Goal: Task Accomplishment & Management: Use online tool/utility

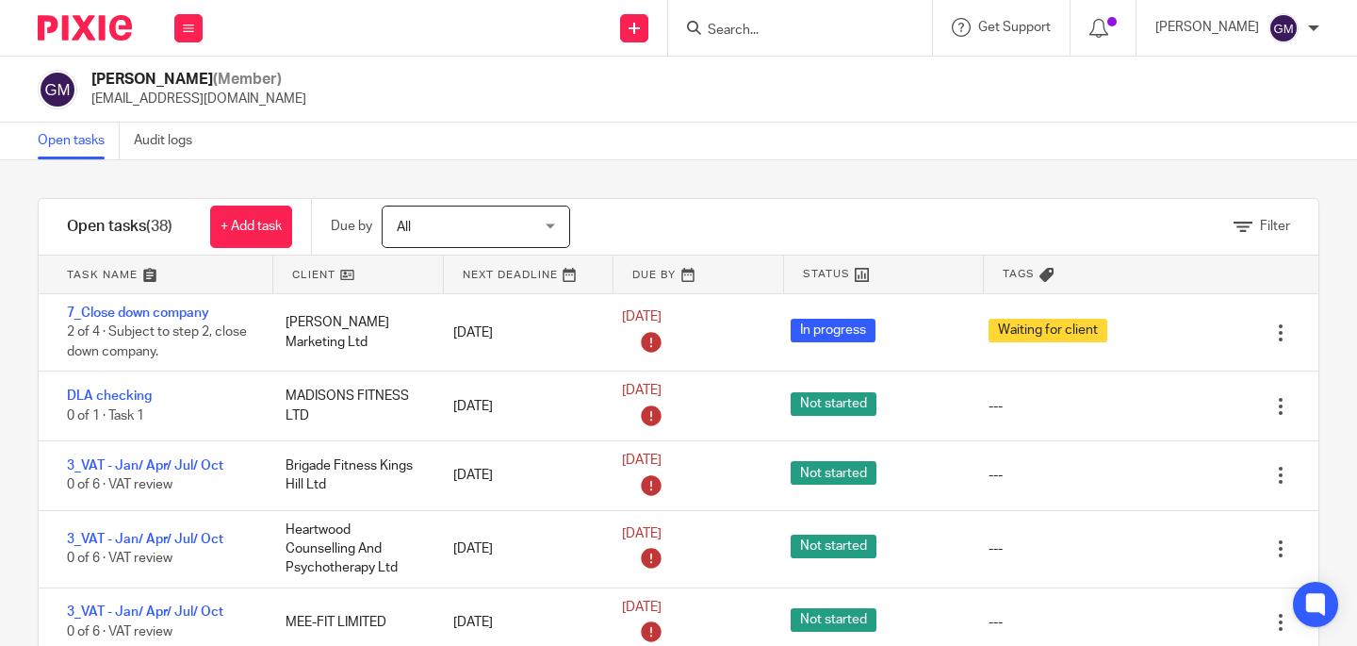
click at [807, 26] on input "Search" at bounding box center [791, 31] width 170 height 17
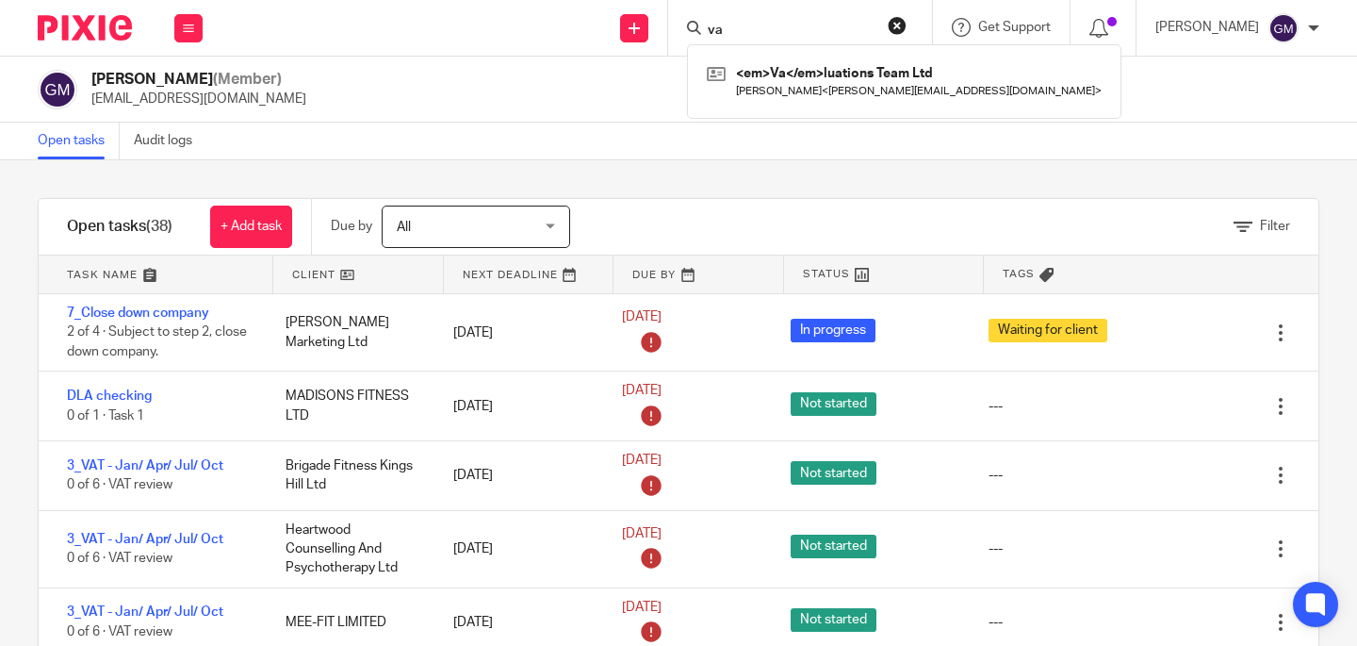
type input "v"
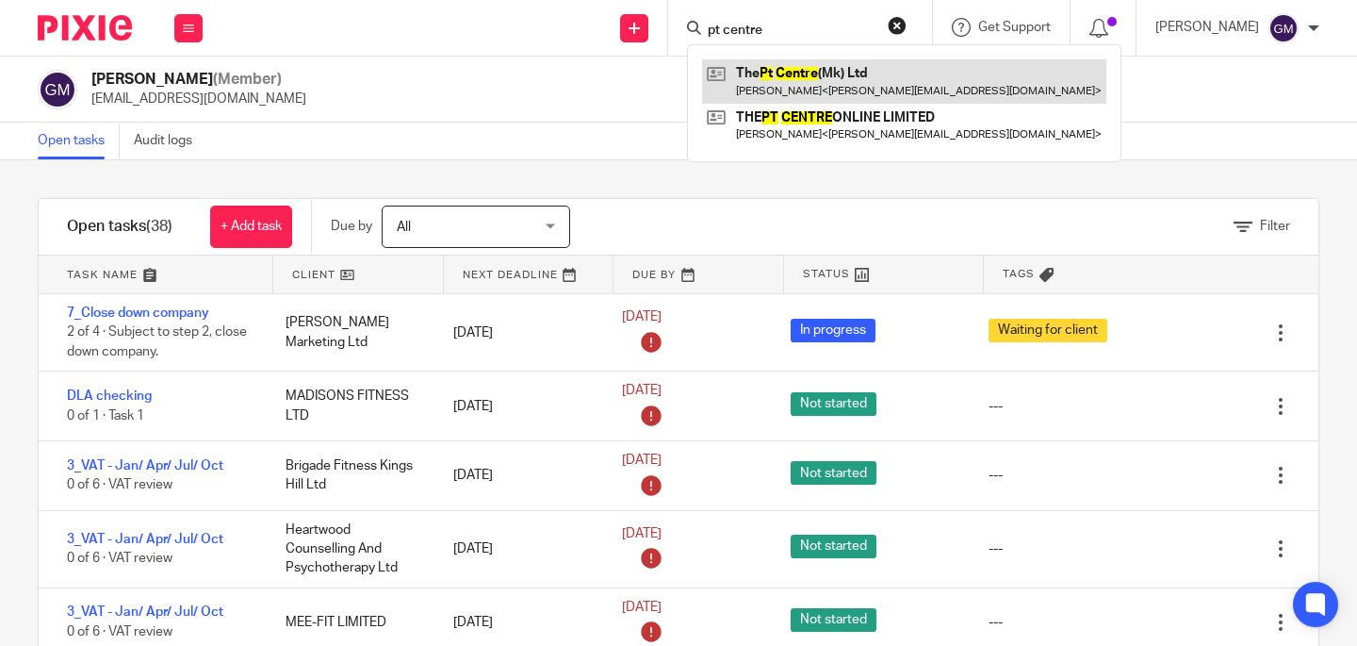
type input "pt centre"
click at [809, 83] on link at bounding box center [904, 80] width 404 height 43
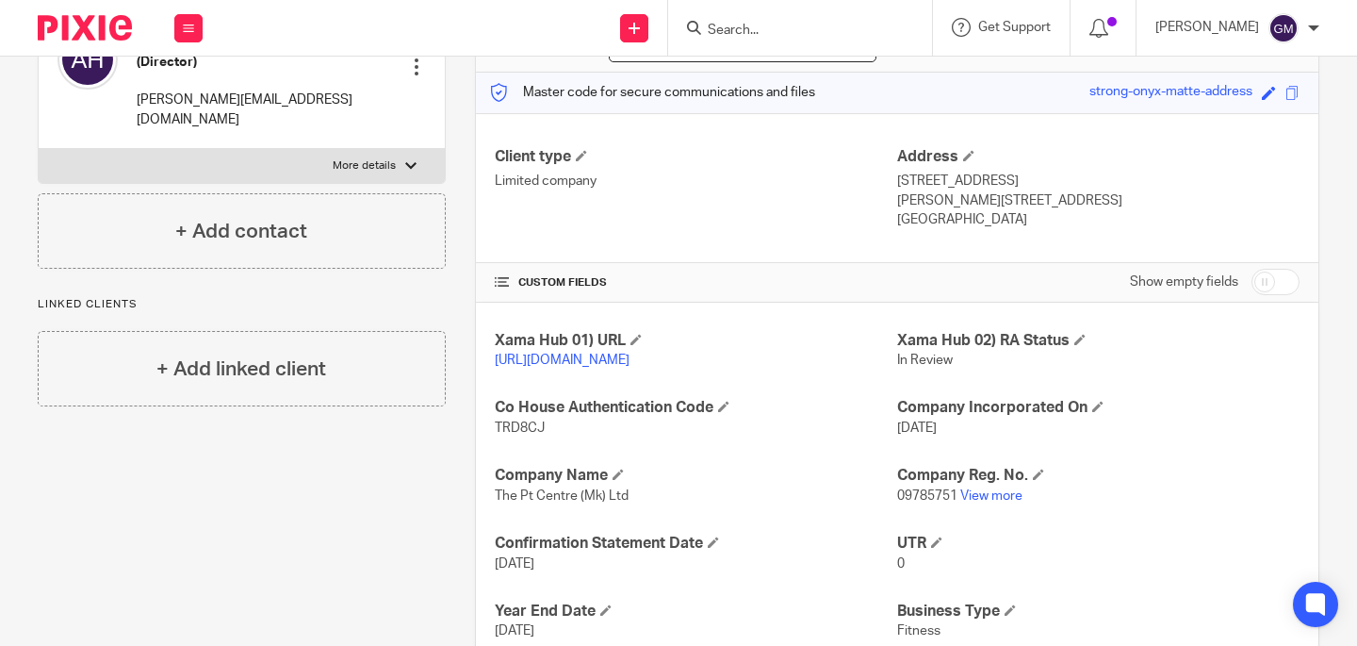
scroll to position [374, 0]
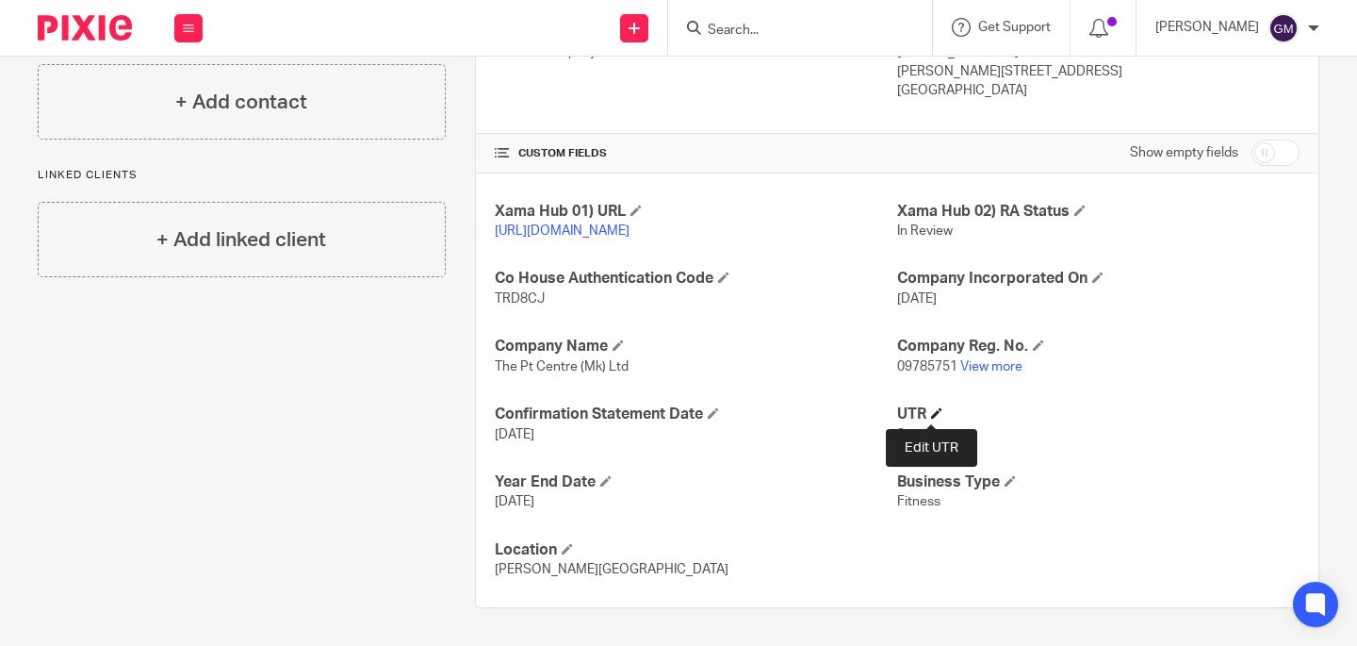
click at [931, 411] on span at bounding box center [936, 412] width 11 height 11
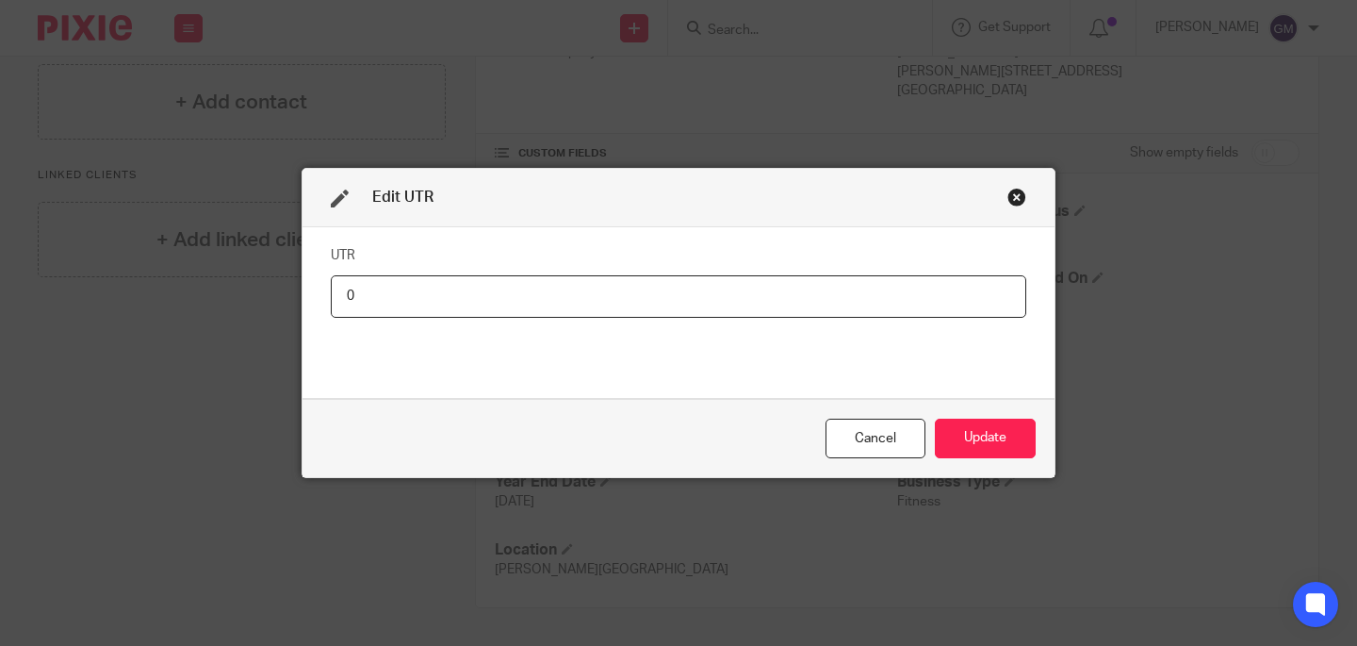
drag, startPoint x: 389, startPoint y: 296, endPoint x: 357, endPoint y: 293, distance: 32.2
click at [359, 292] on input "0" at bounding box center [679, 296] width 696 height 42
type input "7948126066"
click at [985, 440] on button "Update" at bounding box center [985, 438] width 101 height 41
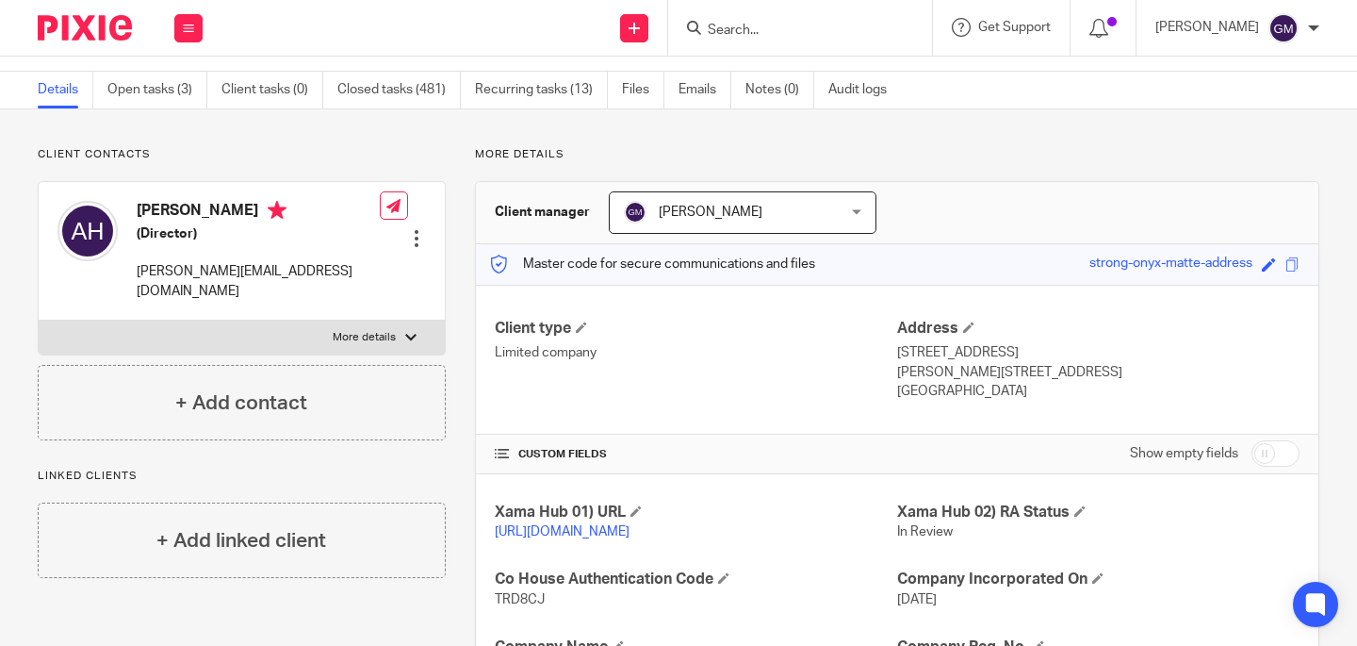
scroll to position [0, 0]
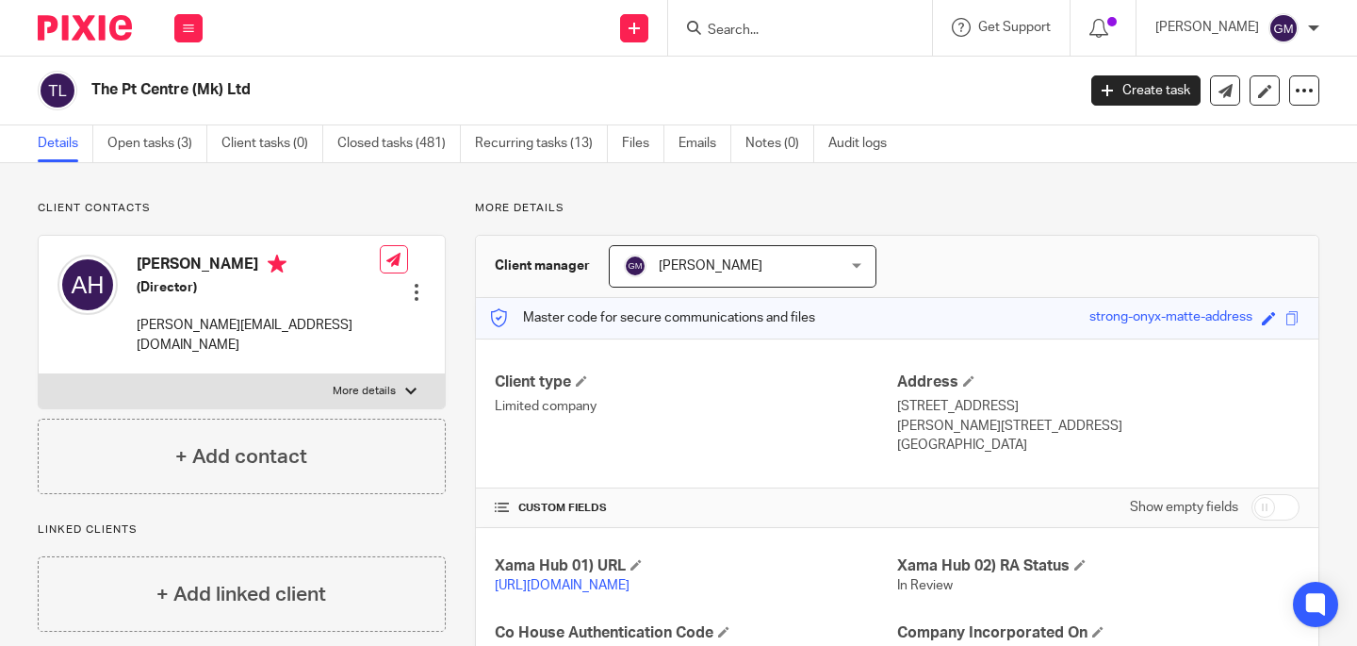
click at [810, 39] on form at bounding box center [806, 28] width 201 height 24
click at [810, 30] on input "Search" at bounding box center [791, 31] width 170 height 17
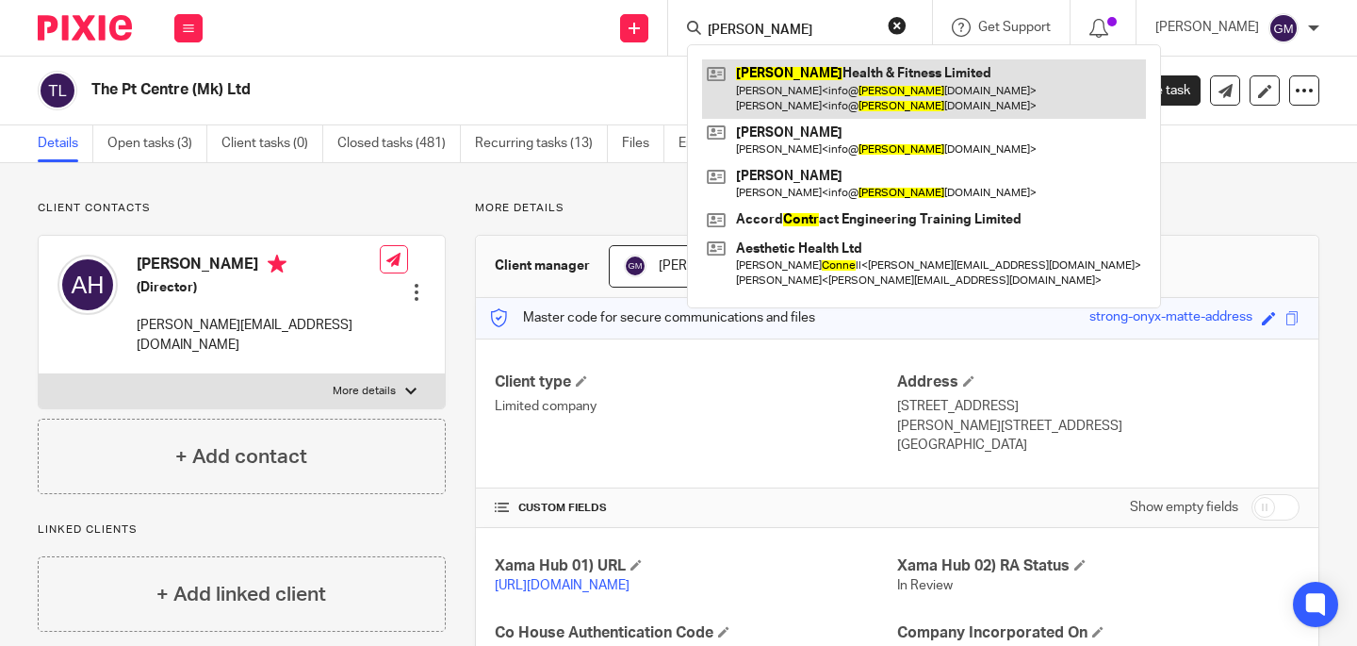
type input "conte"
click at [850, 80] on link at bounding box center [924, 88] width 444 height 58
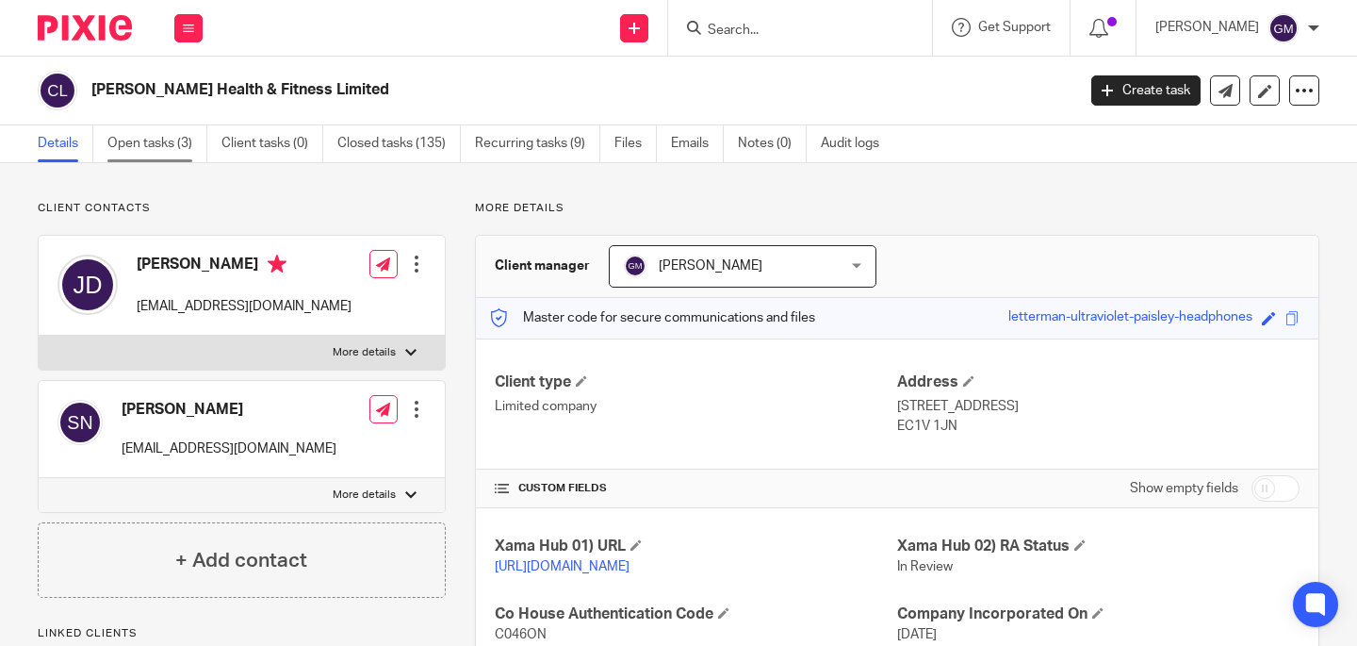
click at [141, 157] on link "Open tasks (3)" at bounding box center [157, 143] width 100 height 37
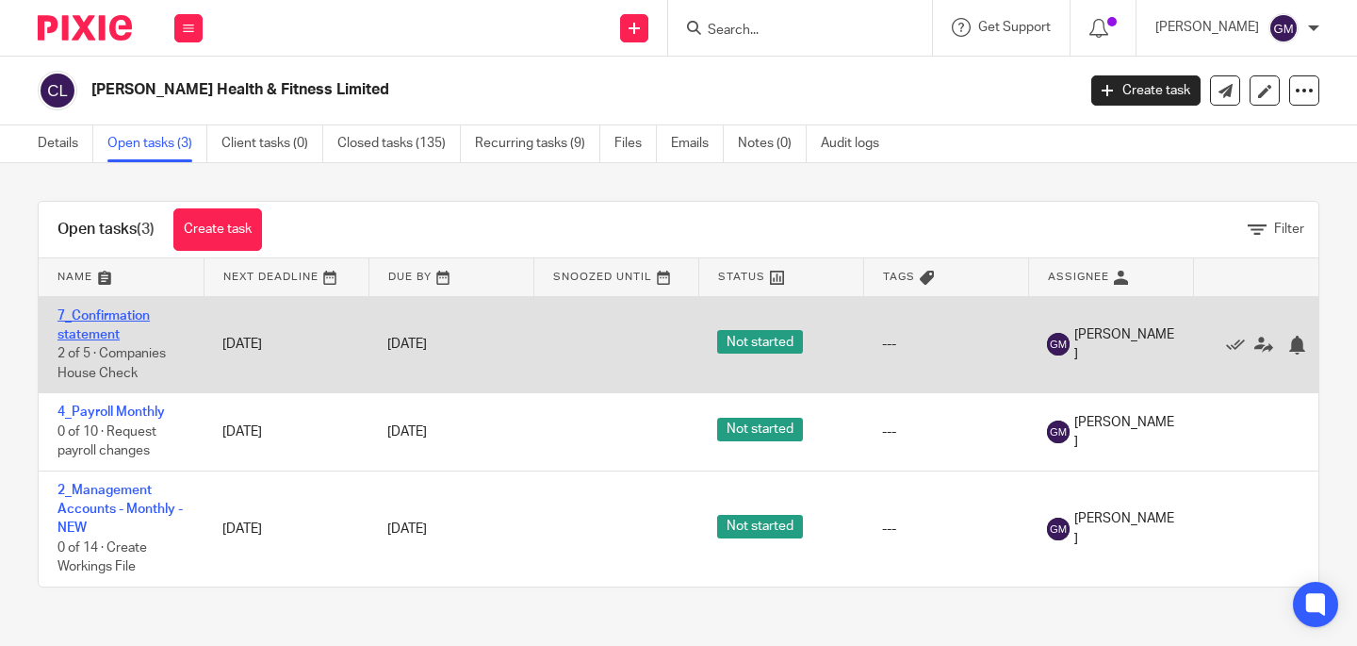
click at [99, 330] on link "7_Confirmation statement" at bounding box center [103, 325] width 92 height 32
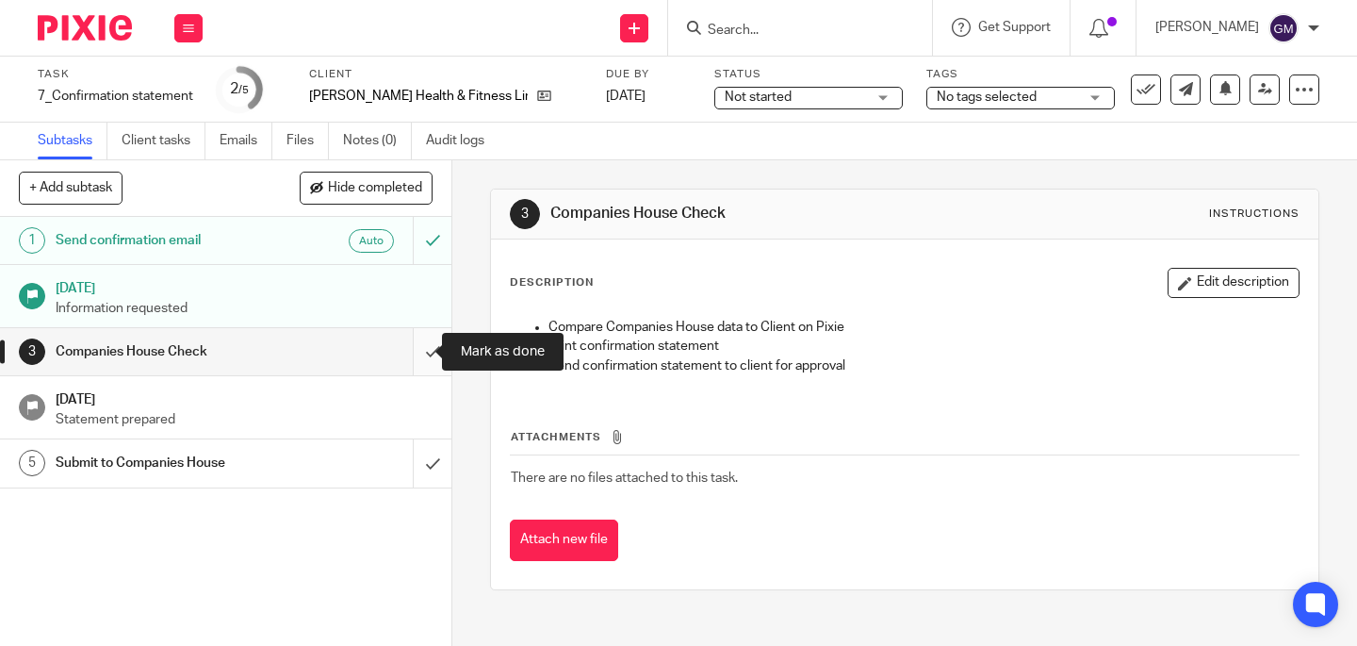
click at [412, 344] on input "submit" at bounding box center [225, 351] width 451 height 47
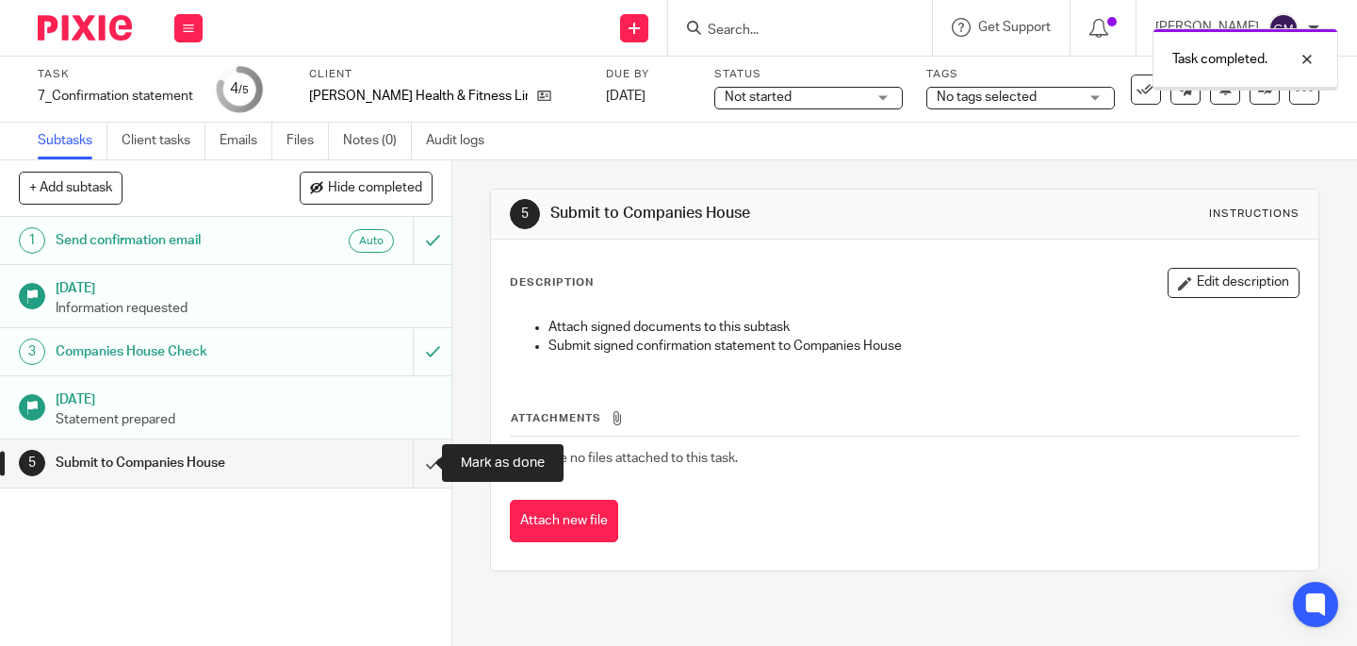
click at [419, 470] on input "submit" at bounding box center [225, 462] width 451 height 47
